Goal: Transaction & Acquisition: Purchase product/service

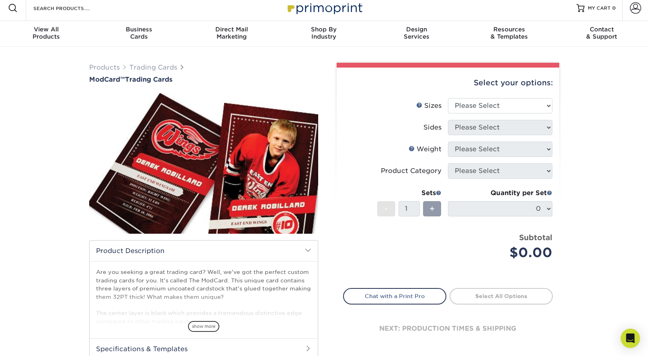
scroll to position [5, 0]
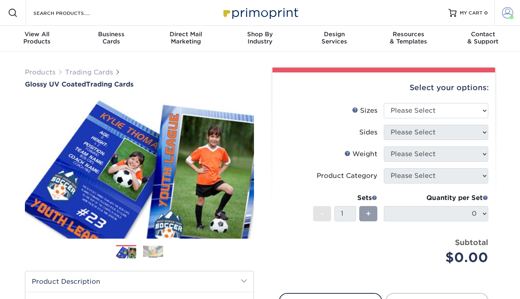
click at [506, 14] on span at bounding box center [507, 12] width 11 height 11
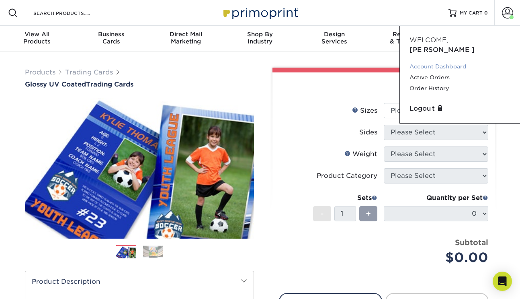
click at [442, 61] on link "Account Dashboard" at bounding box center [460, 66] width 101 height 11
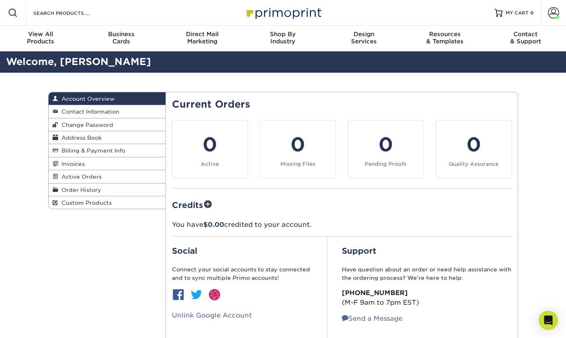
click at [105, 206] on span "Custom Products" at bounding box center [84, 203] width 53 height 6
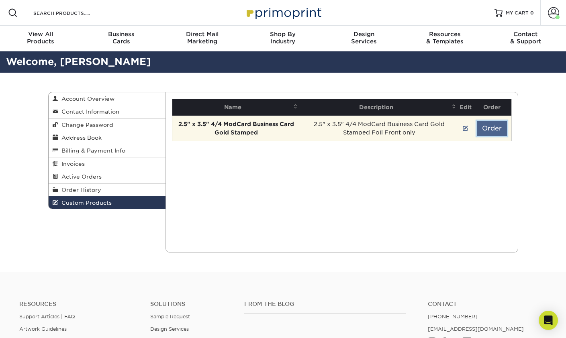
click at [495, 130] on button "Order" at bounding box center [492, 128] width 30 height 15
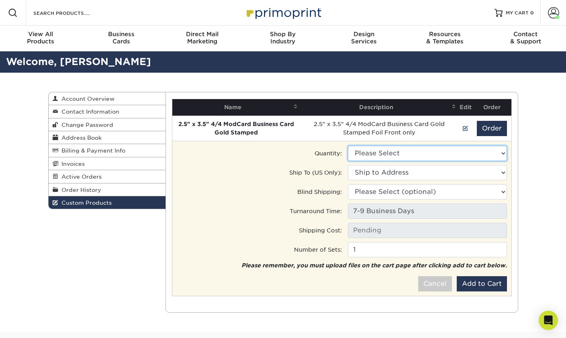
click at [435, 154] on select "Please Select 500 - $547.00" at bounding box center [427, 153] width 159 height 15
select select "0"
click at [348, 146] on select "Please Select 500 - $547.00" at bounding box center [427, 153] width 159 height 15
type input "Next Day Air: $42.04"
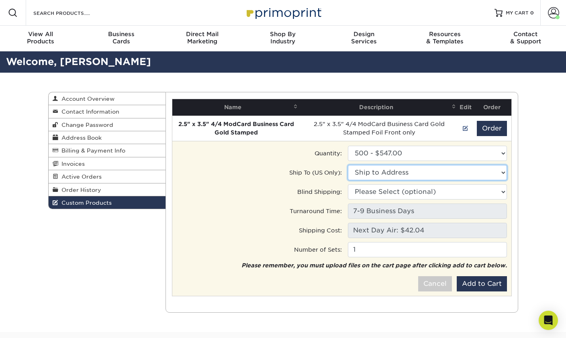
click at [404, 172] on select "Ship to Address" at bounding box center [427, 172] width 159 height 15
click at [348, 165] on select "Ship to Address" at bounding box center [427, 172] width 159 height 15
click at [216, 157] on div "Quantity:" at bounding box center [256, 153] width 171 height 15
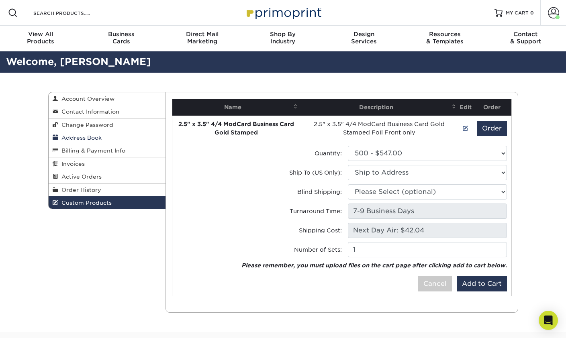
click at [102, 135] on link "Address Book" at bounding box center [107, 137] width 117 height 13
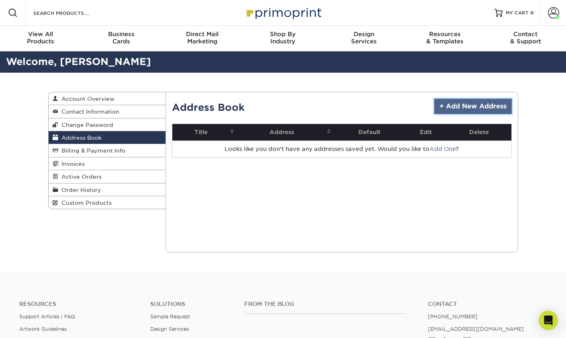
click at [465, 109] on link "+ Add New Address" at bounding box center [474, 106] width 78 height 15
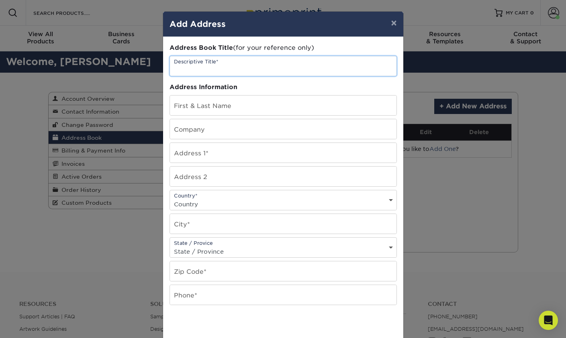
click at [222, 67] on input "text" at bounding box center [283, 66] width 227 height 20
type input "[PERSON_NAME] Institution"
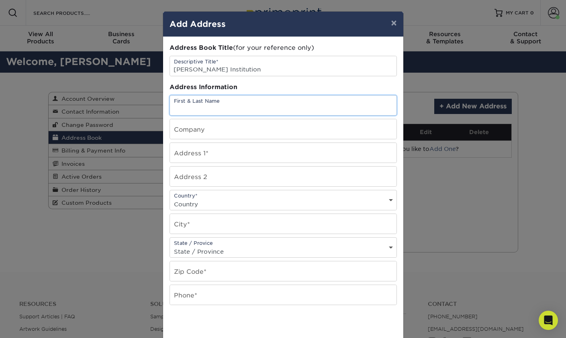
click at [248, 98] on input "text" at bounding box center [283, 106] width 227 height 20
type input "Shana Farley"
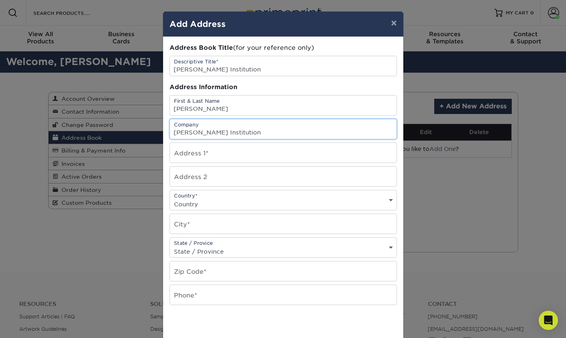
type input "Hoover Institution"
click at [220, 154] on input "text" at bounding box center [283, 153] width 227 height 20
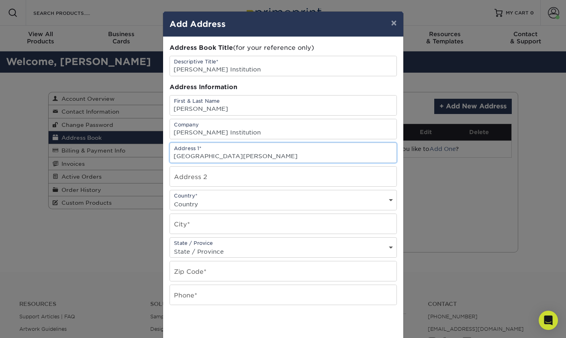
type input "434 Galvez Mall"
click at [218, 176] on input "text" at bounding box center [283, 177] width 227 height 20
click at [203, 202] on select "Country United States Canada ----------------------------- Afghanistan Albania …" at bounding box center [283, 205] width 227 height 12
select select "US"
click at [170, 199] on select "Country United States Canada ----------------------------- Afghanistan Albania …" at bounding box center [283, 205] width 227 height 12
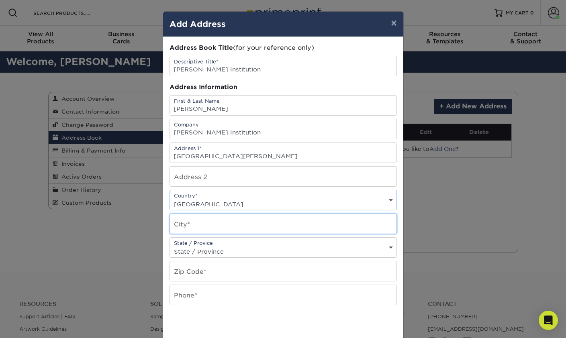
click at [195, 221] on input "text" at bounding box center [283, 224] width 227 height 20
type input "Stanford"
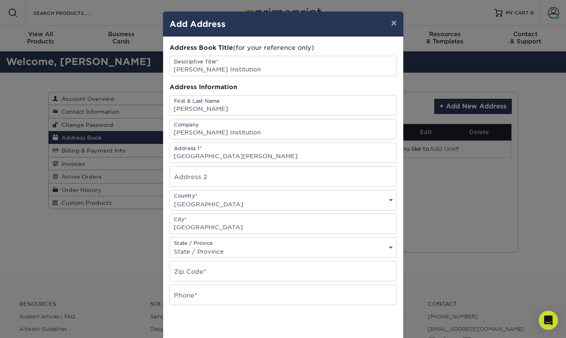
click at [195, 246] on select "State / Province Alabama Alaska Arizona Arkansas California Colorado Connecticu…" at bounding box center [283, 252] width 227 height 12
select select "CA"
click at [170, 246] on select "State / Province Alabama Alaska Arizona Arkansas California Colorado Connecticu…" at bounding box center [283, 252] width 227 height 12
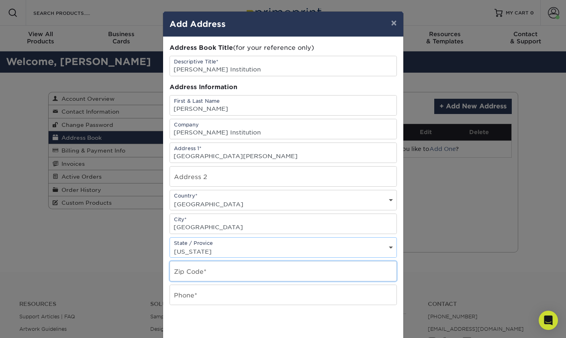
click at [200, 275] on input "text" at bounding box center [283, 272] width 227 height 20
type input "94305"
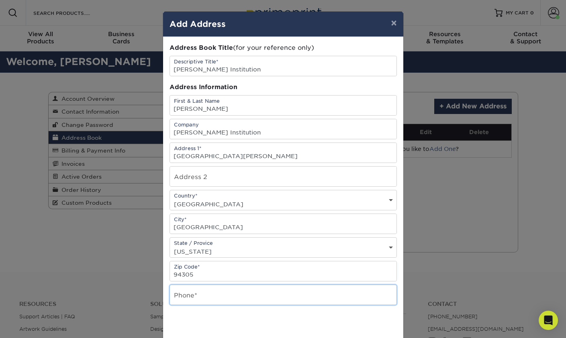
click at [184, 295] on input "text" at bounding box center [283, 295] width 227 height 20
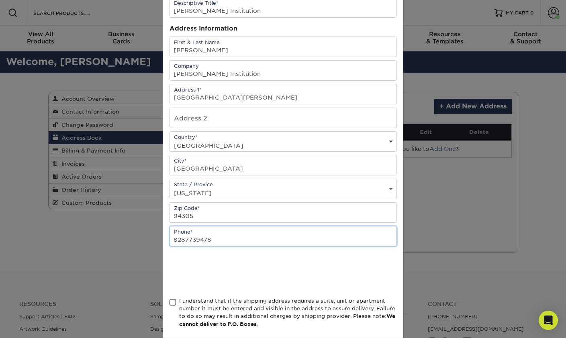
scroll to position [76, 0]
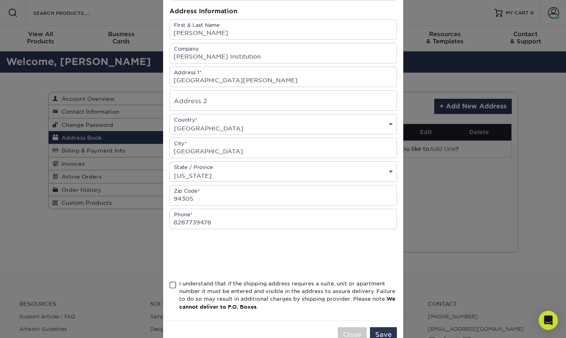
click at [168, 285] on div "Address Book Title (for your reference only) Descriptive Title* Hoover Institut…" at bounding box center [283, 141] width 240 height 360
click at [174, 286] on span at bounding box center [173, 286] width 7 height 8
click at [0, 0] on input "I understand that if the shipping address requires a suite, unit or apartment n…" at bounding box center [0, 0] width 0 height 0
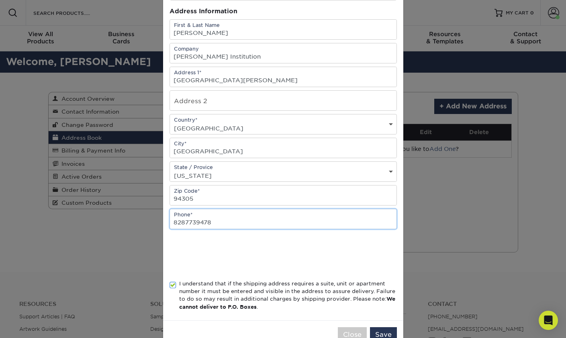
click at [225, 223] on input "8287739478" at bounding box center [283, 219] width 227 height 20
paste input "650-723-7506"
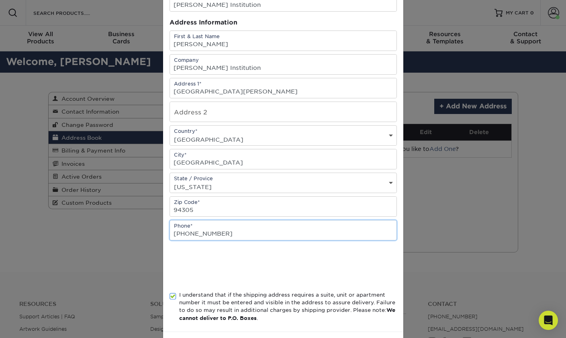
scroll to position [98, 0]
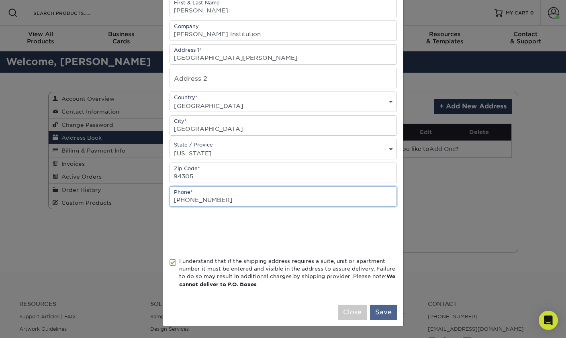
type input "650-723-7506"
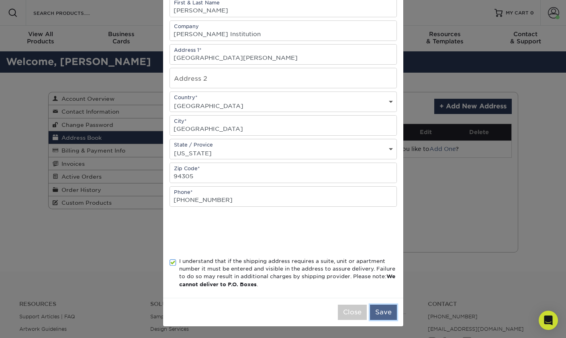
click at [381, 298] on button "Save" at bounding box center [383, 312] width 27 height 15
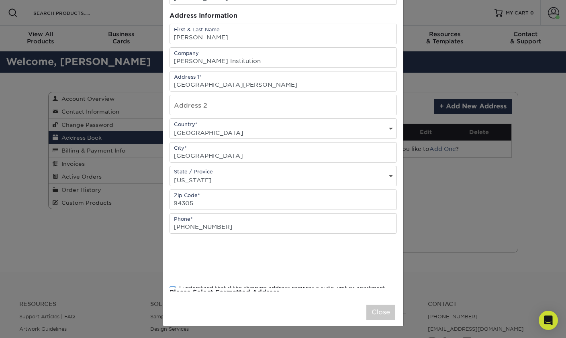
scroll to position [0, 0]
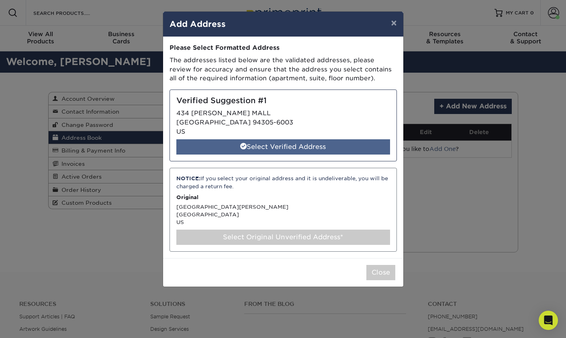
click at [295, 146] on div "Select Verified Address" at bounding box center [283, 146] width 214 height 15
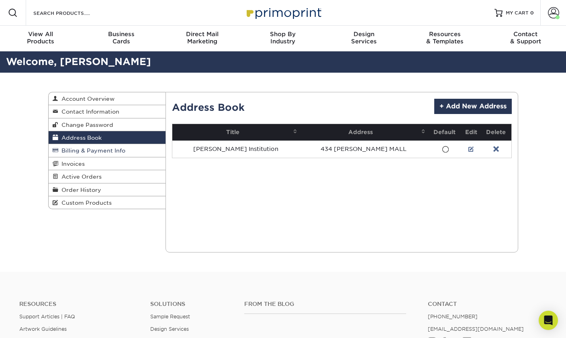
click at [107, 148] on link "Billing & Payment Info" at bounding box center [107, 150] width 117 height 13
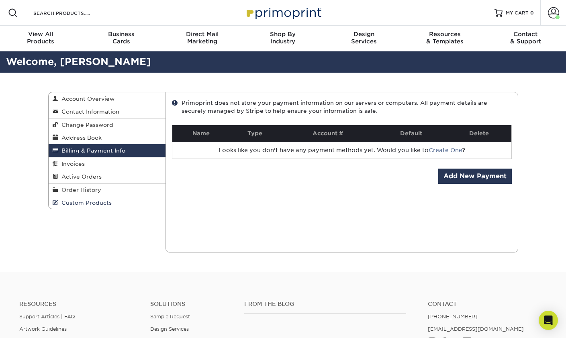
click at [83, 203] on span "Custom Products" at bounding box center [84, 203] width 53 height 6
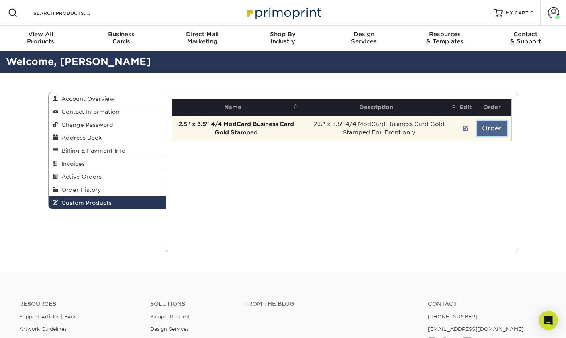
click at [497, 130] on button "Order" at bounding box center [492, 128] width 30 height 15
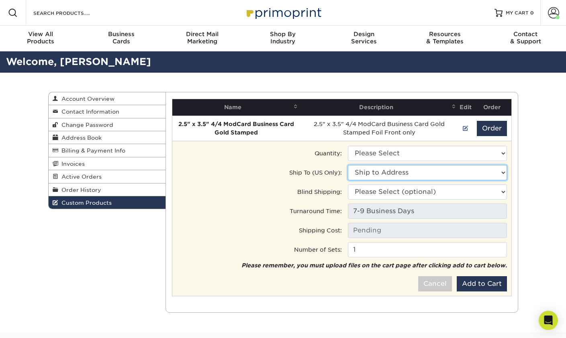
click at [417, 175] on select "Ship to Address 434 Galvez Mall, Stanford, CA" at bounding box center [427, 172] width 159 height 15
select select "286636"
click at [348, 165] on select "Ship to Address Hoover Institution • 434 Galvez Mall, Stanford, CA" at bounding box center [427, 172] width 159 height 15
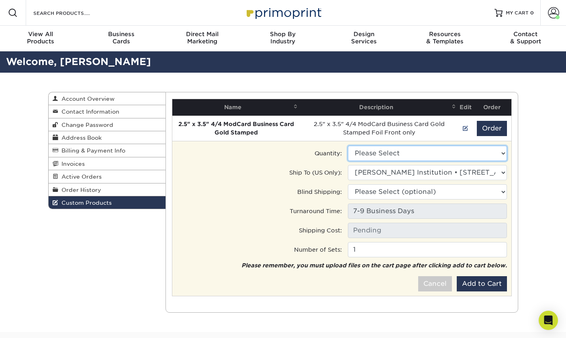
click at [404, 155] on select "Please Select 500 - $547.00" at bounding box center [427, 153] width 159 height 15
select select "0"
click at [348, 146] on select "Please Select 500 - $547.00" at bounding box center [427, 153] width 159 height 15
type input "Next Day Air: $42.04"
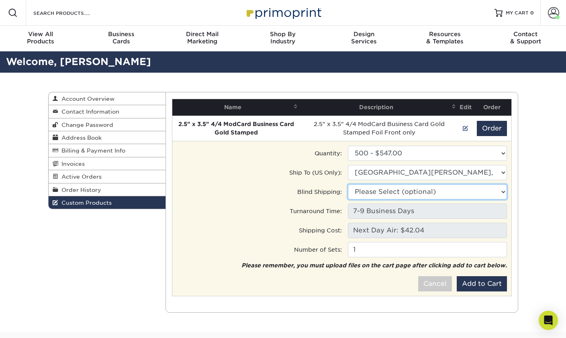
click at [381, 191] on select "Please Select (optional) 434 Galvez Mall, Stanford, CA" at bounding box center [427, 191] width 159 height 15
select select "286636"
click at [348, 184] on select "Please Select (optional) Hoover Institution • 434 Galvez Mall, Stanford, CA" at bounding box center [427, 191] width 159 height 15
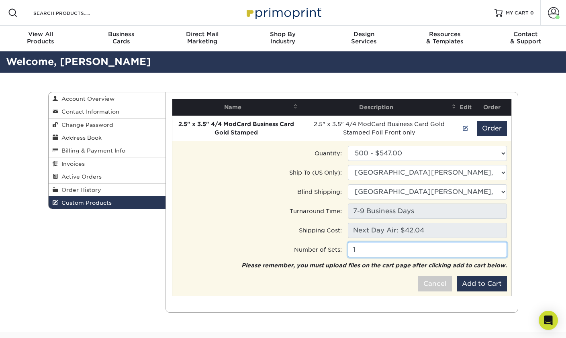
click at [371, 249] on input "1" at bounding box center [427, 249] width 159 height 15
click at [369, 265] on em "Please remember, you must upload files on the cart page after clicking add to c…" at bounding box center [375, 265] width 266 height 6
click at [411, 253] on input "1" at bounding box center [427, 249] width 159 height 15
type input "4"
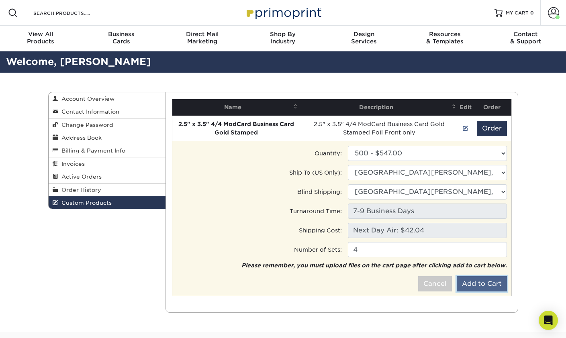
click at [476, 284] on button "Add to Cart" at bounding box center [482, 284] width 50 height 15
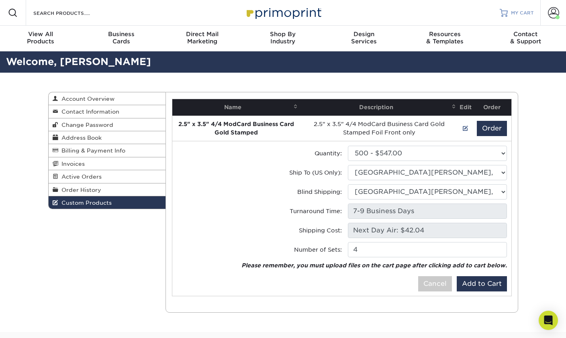
click at [529, 11] on span "MY CART" at bounding box center [522, 13] width 23 height 7
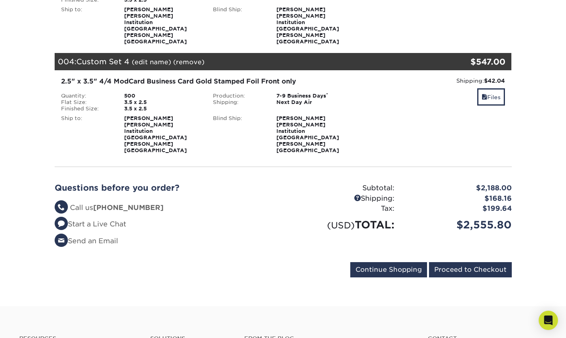
scroll to position [424, 0]
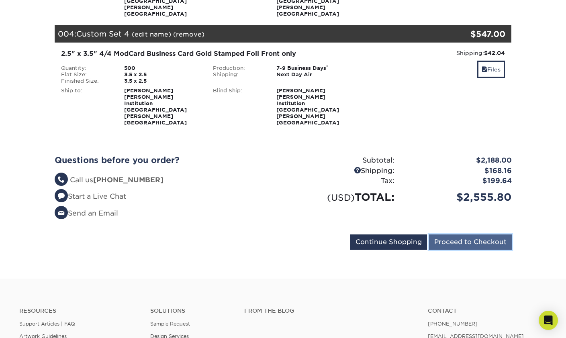
click at [445, 235] on input "Proceed to Checkout" at bounding box center [470, 242] width 83 height 15
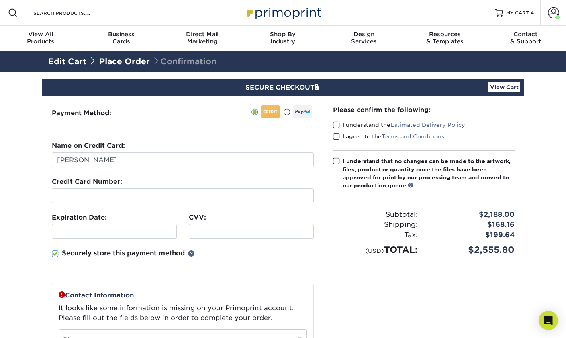
click at [504, 89] on link "View Cart" at bounding box center [505, 87] width 32 height 10
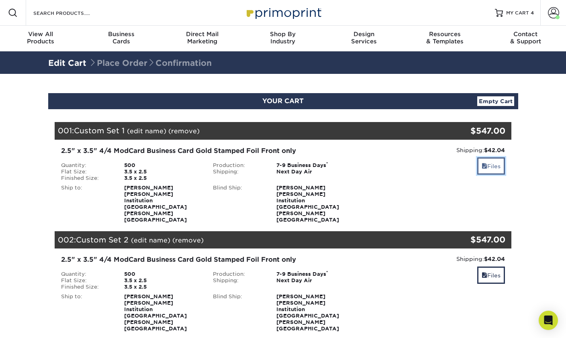
click at [499, 169] on link "Files" at bounding box center [492, 166] width 28 height 17
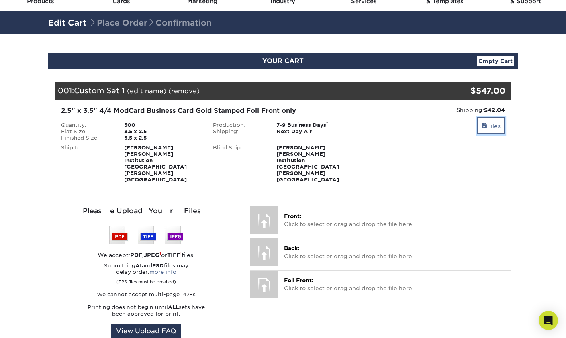
scroll to position [57, 0]
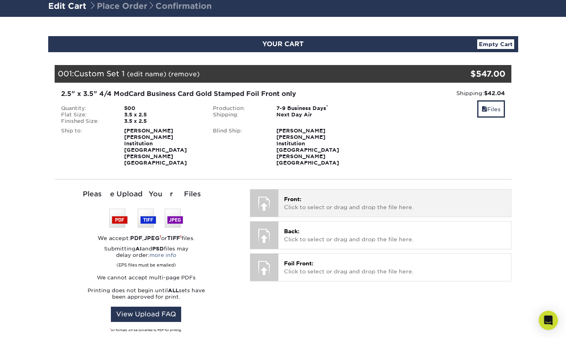
click at [318, 197] on p "Front: Click to select or drag and drop the file here." at bounding box center [394, 203] width 221 height 16
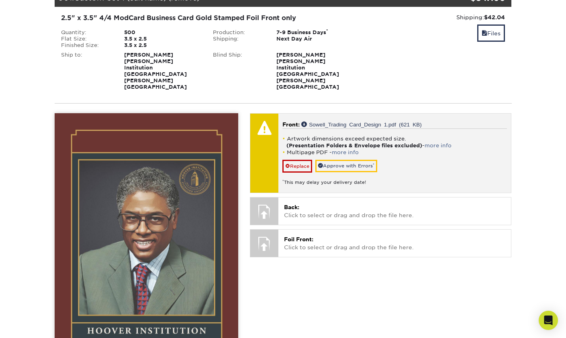
scroll to position [105, 0]
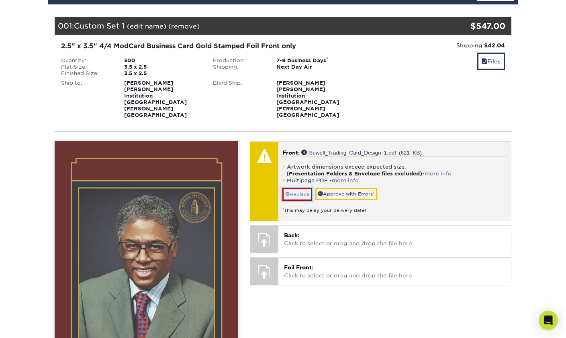
click at [309, 188] on link "Replace" at bounding box center [298, 194] width 30 height 13
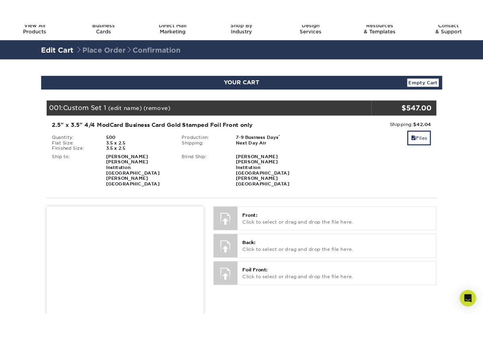
scroll to position [19, 0]
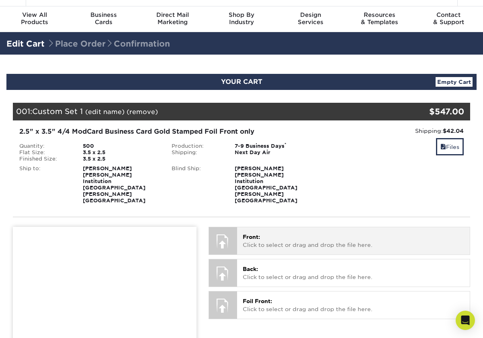
click at [227, 228] on div at bounding box center [223, 242] width 28 height 28
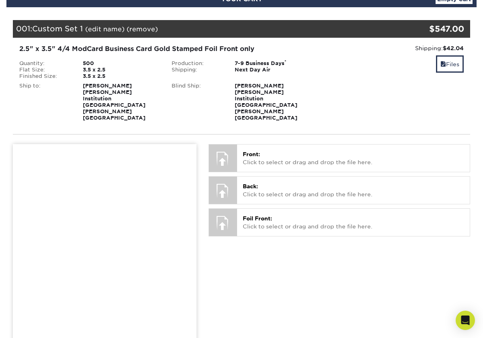
scroll to position [115, 0]
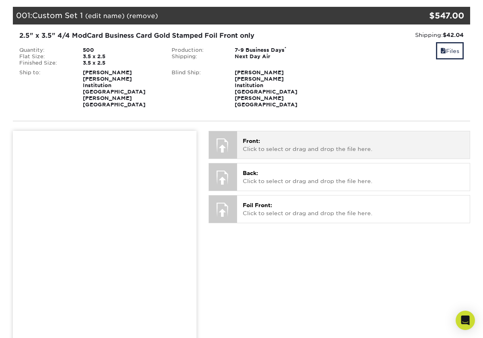
click at [237, 141] on div at bounding box center [223, 145] width 28 height 28
click at [268, 137] on p "Front: Click to select or drag and drop the file here." at bounding box center [353, 145] width 221 height 16
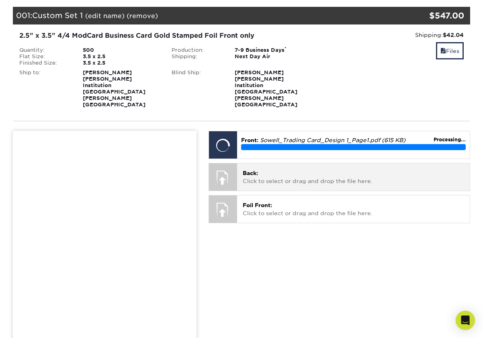
click at [295, 169] on p "Back: Click to select or drag and drop the file here." at bounding box center [353, 177] width 221 height 16
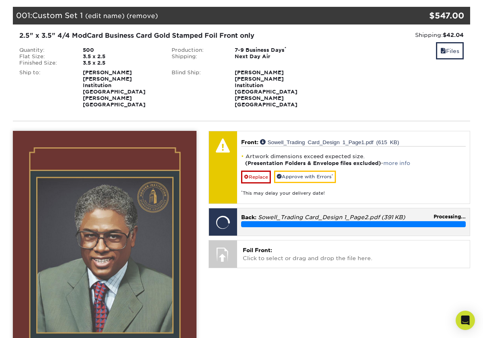
click at [295, 213] on p "Back: Sowell_Trading Card_Design 1_Page2.pdf (391 KB)" at bounding box center [353, 217] width 225 height 8
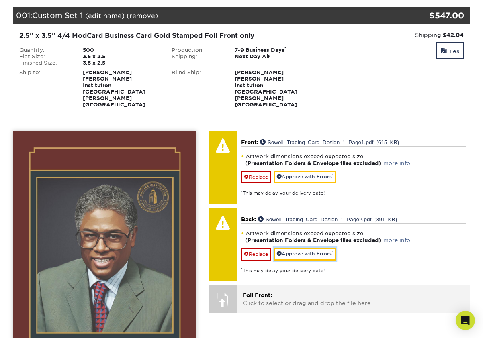
click at [280, 248] on link "Approve with Errors *" at bounding box center [305, 254] width 62 height 12
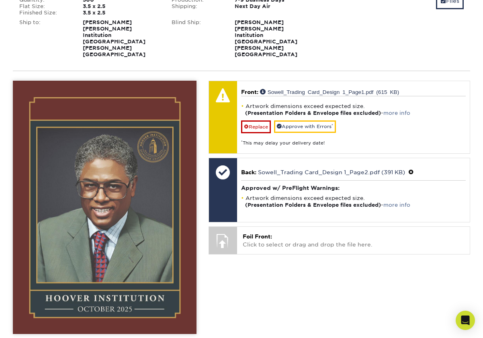
scroll to position [126, 0]
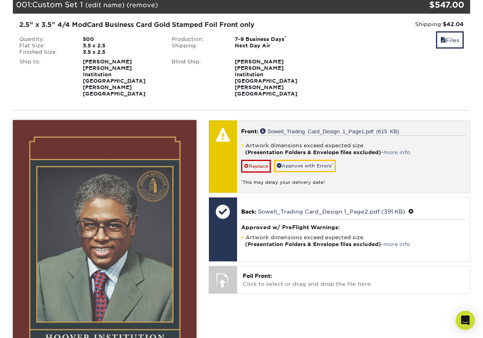
click at [334, 142] on li "Artwork dimensions exceed expected size. (Presentation Folders & Envelope files…" at bounding box center [353, 149] width 225 height 14
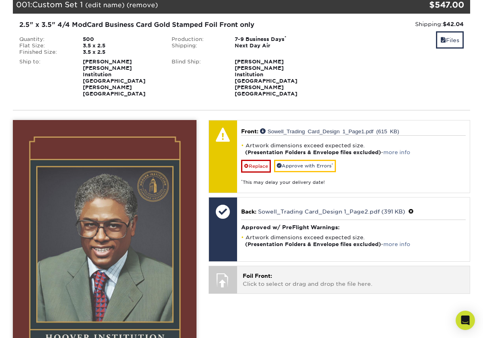
click at [275, 272] on p "Foil Front: Click to select or drag and drop the file here." at bounding box center [353, 280] width 221 height 16
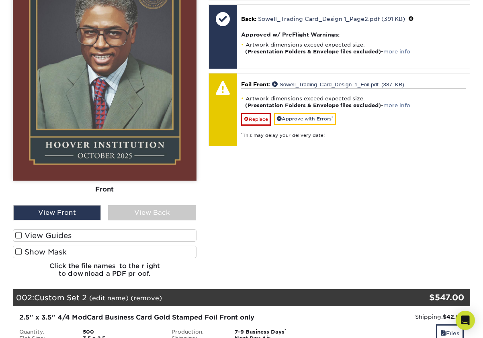
scroll to position [318, 0]
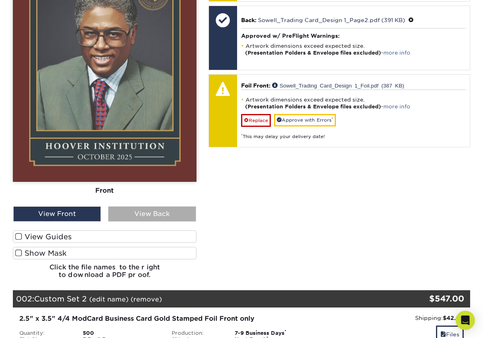
click at [164, 207] on div "View Back" at bounding box center [152, 214] width 88 height 15
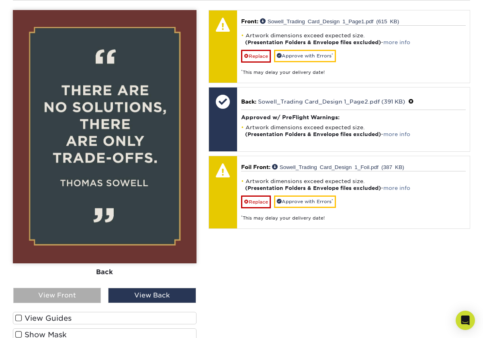
scroll to position [242, 0]
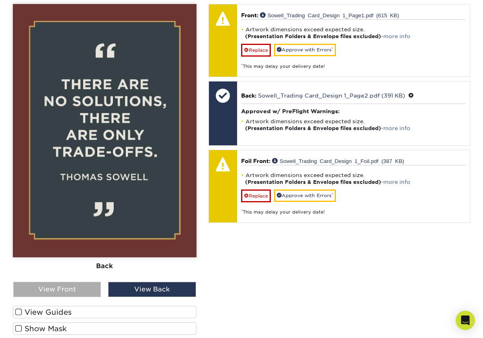
click at [92, 282] on div "View Front" at bounding box center [57, 289] width 88 height 15
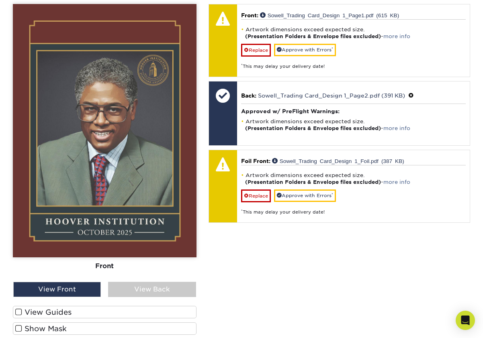
click at [32, 306] on label "View Guides" at bounding box center [105, 312] width 184 height 12
click at [0, 0] on input "View Guides" at bounding box center [0, 0] width 0 height 0
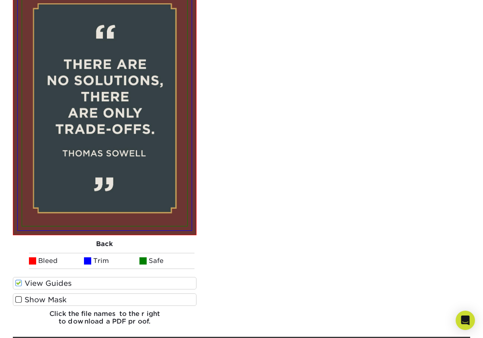
scroll to position [541, 0]
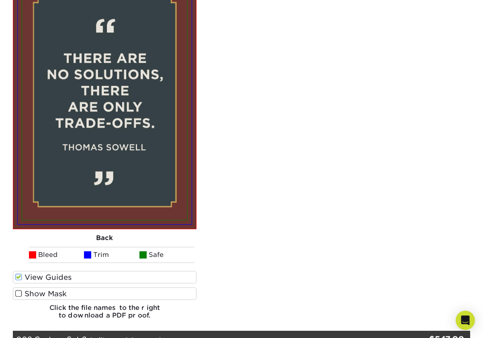
click at [19, 290] on span at bounding box center [18, 294] width 7 height 8
click at [0, 0] on input "Show Mask" at bounding box center [0, 0] width 0 height 0
click at [19, 290] on span at bounding box center [18, 294] width 7 height 8
click at [0, 0] on input "Show Mask" at bounding box center [0, 0] width 0 height 0
click at [19, 274] on span at bounding box center [18, 278] width 7 height 8
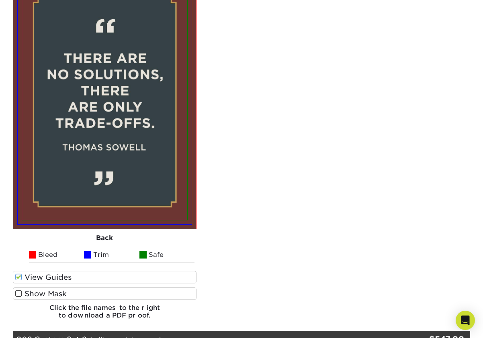
click at [0, 0] on input "View Guides" at bounding box center [0, 0] width 0 height 0
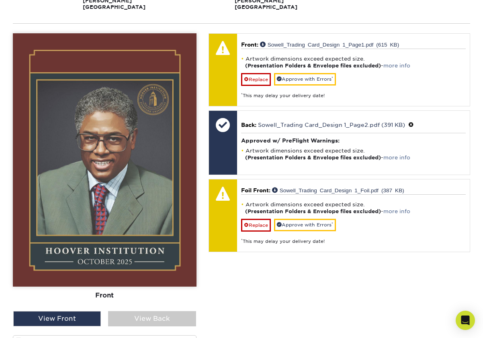
scroll to position [155, 0]
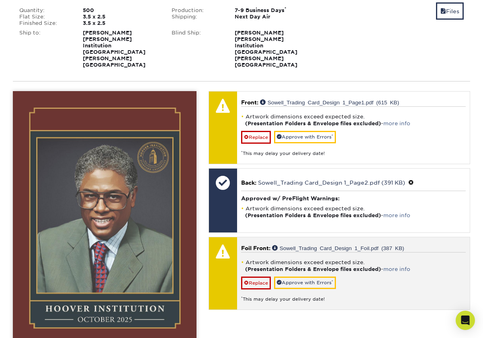
click at [346, 259] on li "Artwork dimensions exceed expected size. (Presentation Folders & Envelope files…" at bounding box center [353, 266] width 225 height 14
click at [397, 266] on link "more info" at bounding box center [396, 269] width 27 height 6
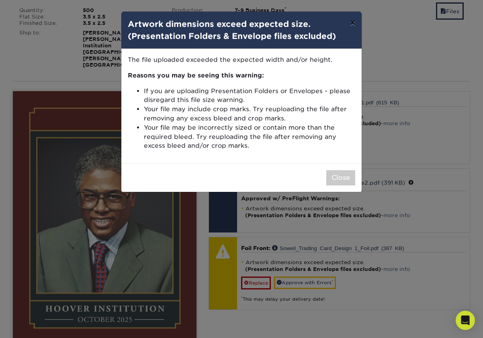
click at [353, 23] on button "×" at bounding box center [352, 23] width 18 height 23
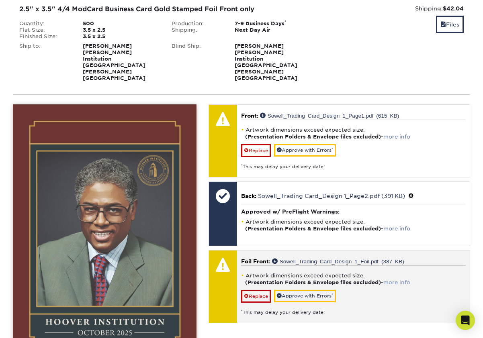
scroll to position [139, 0]
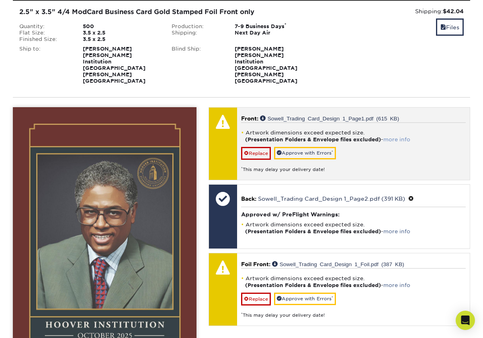
click at [404, 137] on link "more info" at bounding box center [396, 140] width 27 height 6
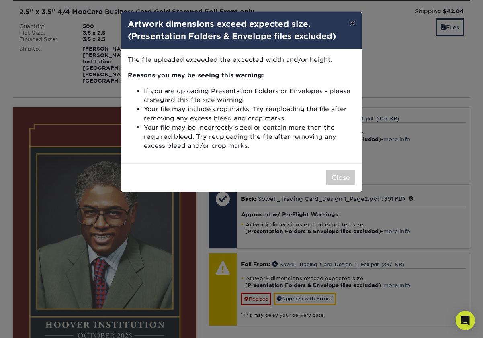
click at [352, 23] on button "×" at bounding box center [352, 23] width 18 height 23
